Goal: Information Seeking & Learning: Find specific fact

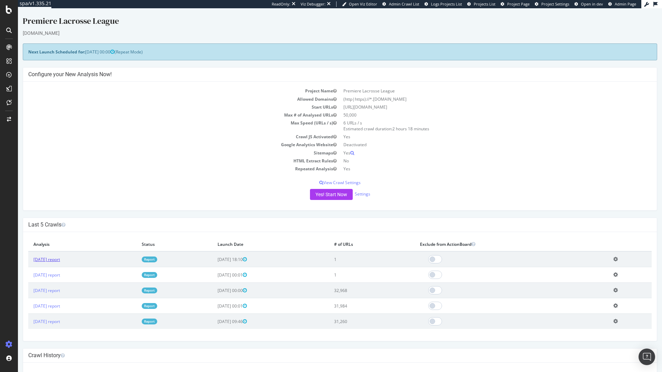
click at [60, 260] on link "[DATE] report" at bounding box center [46, 259] width 27 height 6
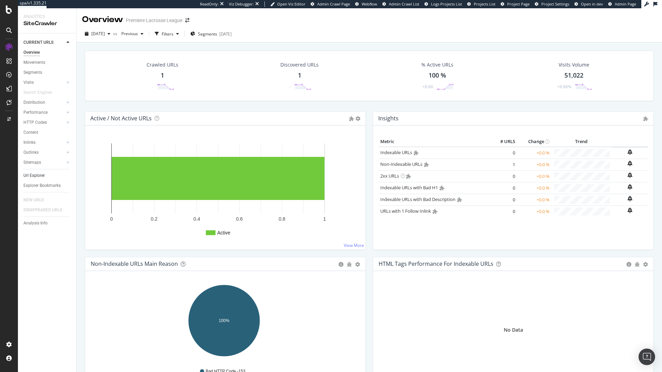
click at [45, 176] on link "Url Explorer" at bounding box center [47, 175] width 48 height 7
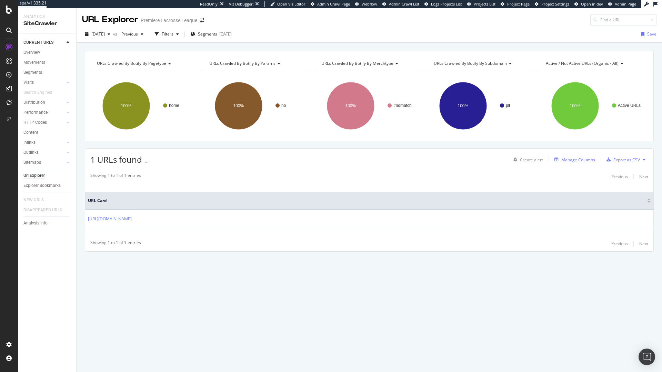
click at [567, 163] on div "Manage Columns" at bounding box center [572, 160] width 43 height 8
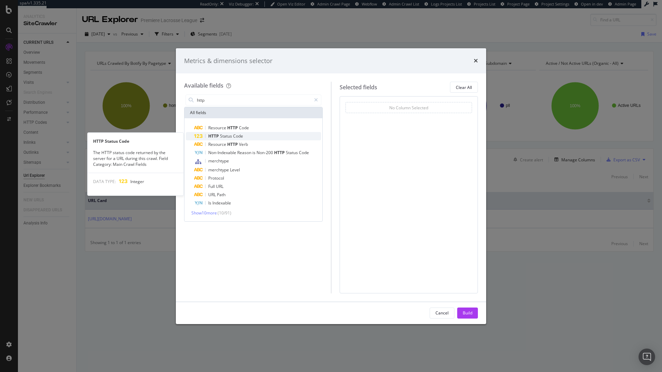
type input "http"
click at [226, 135] on span "Status" at bounding box center [226, 136] width 13 height 6
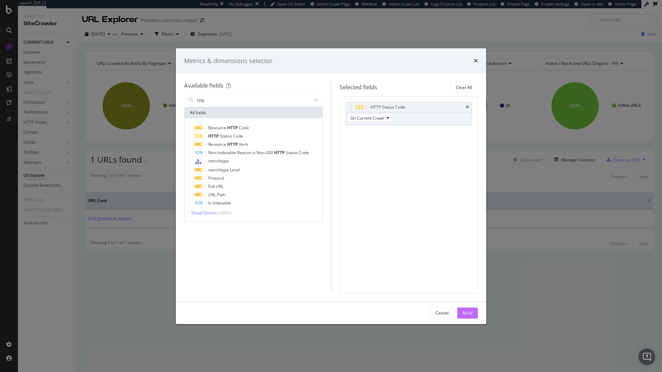
click at [470, 315] on div "Build" at bounding box center [468, 313] width 10 height 6
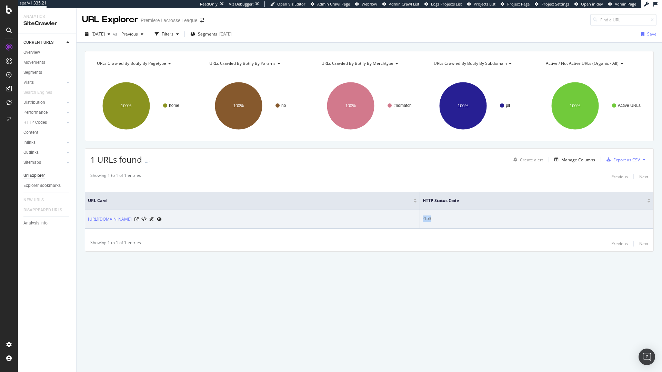
drag, startPoint x: 459, startPoint y: 216, endPoint x: 472, endPoint y: 216, distance: 12.4
click at [472, 216] on div "-153" at bounding box center [537, 218] width 228 height 6
drag, startPoint x: 467, startPoint y: 216, endPoint x: 478, endPoint y: 219, distance: 11.6
click at [478, 219] on div "-153" at bounding box center [537, 218] width 228 height 6
copy div "-153"
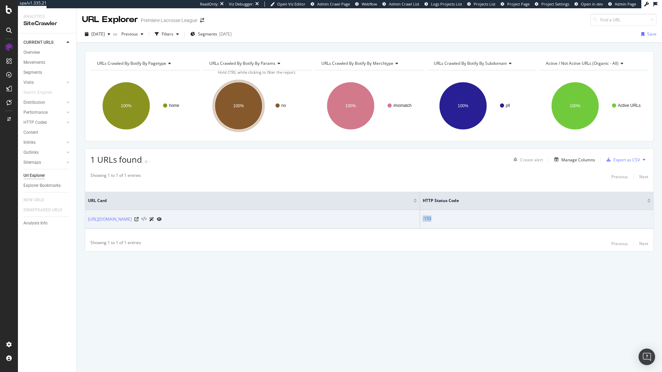
click at [146, 217] on icon at bounding box center [143, 219] width 5 height 5
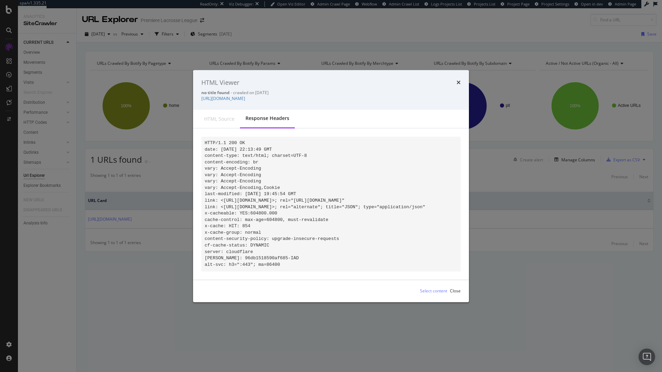
click at [458, 80] on div "times" at bounding box center [458, 82] width 4 height 9
